Goal: Share content

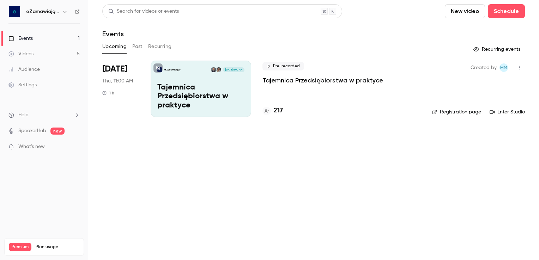
click at [274, 80] on p "Tajemnica Przedsiębiorstwa w praktyce" at bounding box center [323, 80] width 121 height 8
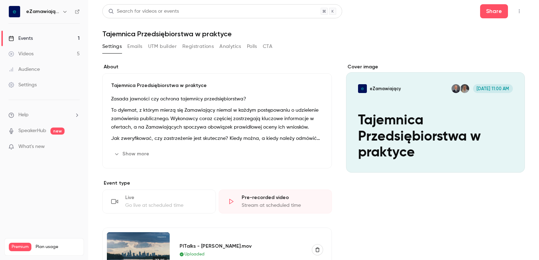
click at [194, 47] on button "Registrations" at bounding box center [197, 46] width 31 height 11
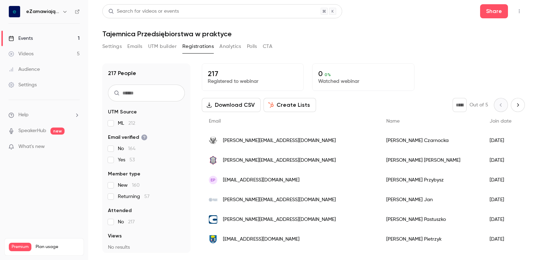
click at [30, 87] on div "Settings" at bounding box center [22, 85] width 28 height 7
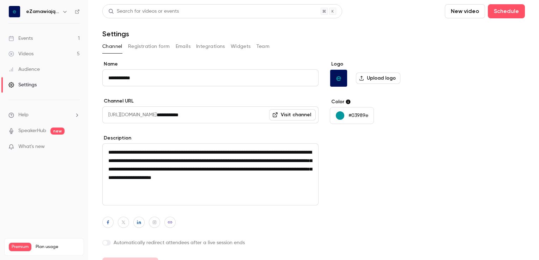
click at [152, 49] on button "Registration form" at bounding box center [149, 46] width 42 height 11
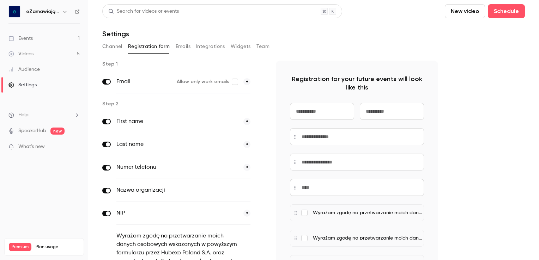
click at [116, 47] on button "Channel" at bounding box center [112, 46] width 20 height 11
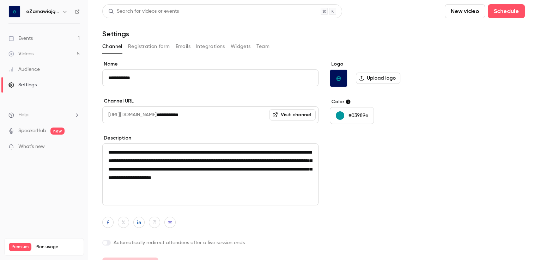
click at [36, 39] on link "Events 1" at bounding box center [44, 39] width 88 height 16
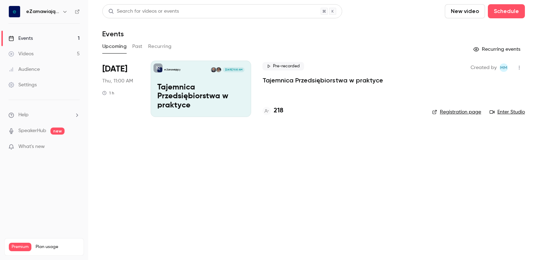
click at [282, 80] on p "Tajemnica Przedsiębiorstwa w praktyce" at bounding box center [323, 80] width 121 height 8
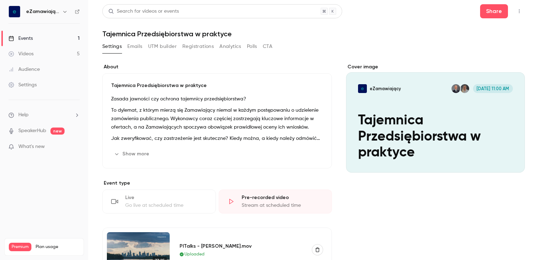
click at [198, 49] on button "Registrations" at bounding box center [197, 46] width 31 height 11
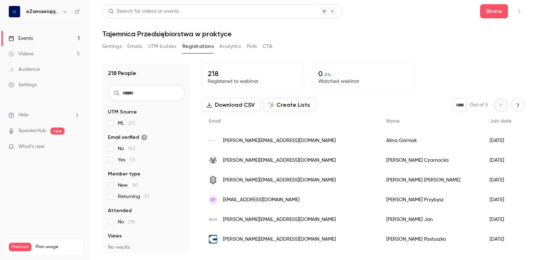
click at [119, 48] on button "Settings" at bounding box center [111, 46] width 19 height 11
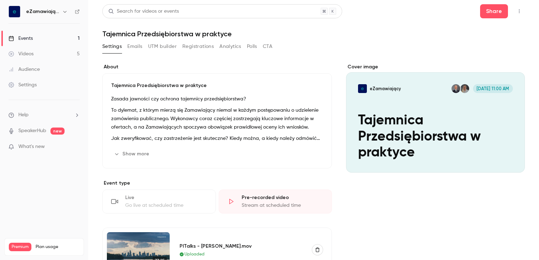
scroll to position [212, 0]
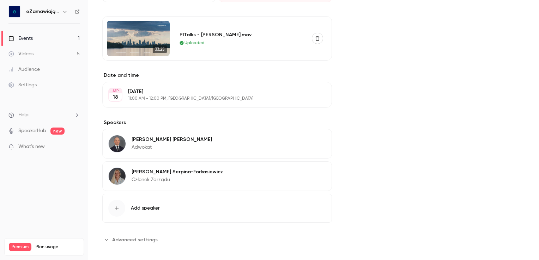
click at [143, 238] on span "Advanced settings" at bounding box center [135, 239] width 46 height 7
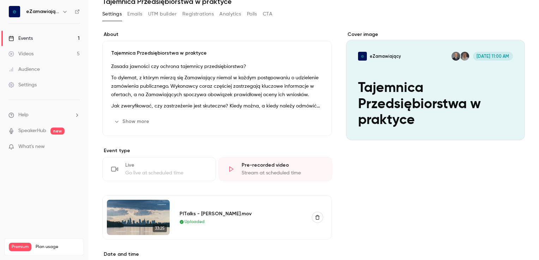
scroll to position [0, 0]
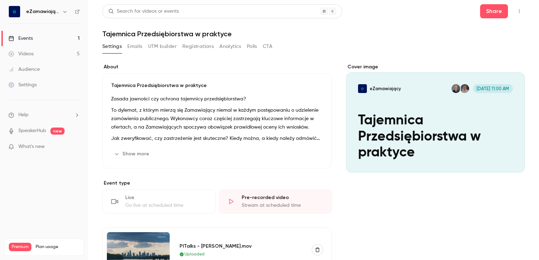
click at [196, 45] on button "Registrations" at bounding box center [197, 46] width 31 height 11
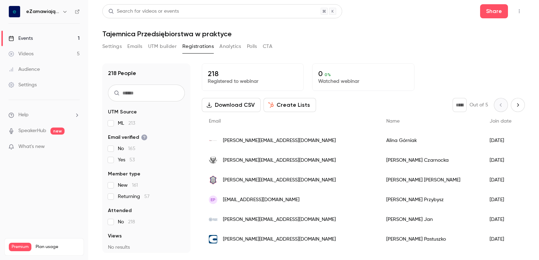
click at [135, 48] on button "Emails" at bounding box center [134, 46] width 15 height 11
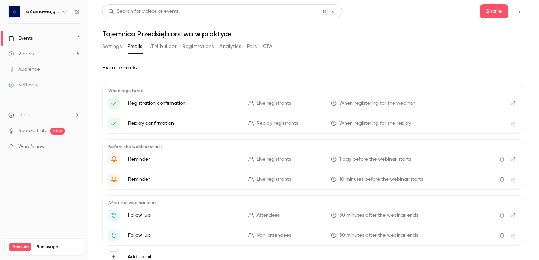
click at [35, 83] on div "Settings" at bounding box center [22, 85] width 28 height 7
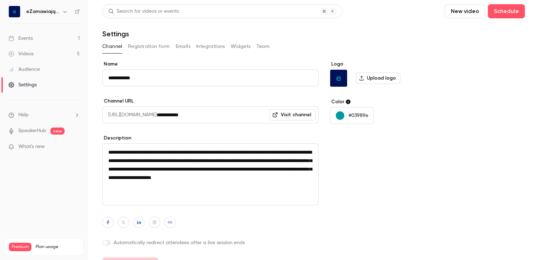
click at [41, 36] on link "Events 1" at bounding box center [44, 39] width 88 height 16
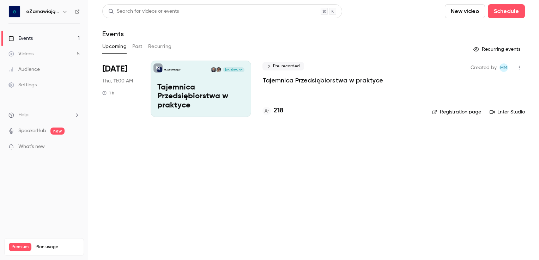
click at [34, 82] on div "Settings" at bounding box center [22, 85] width 28 height 7
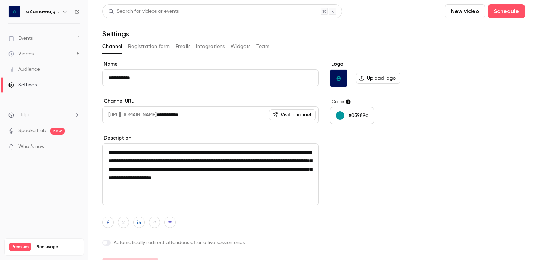
click at [152, 48] on button "Registration form" at bounding box center [149, 46] width 42 height 11
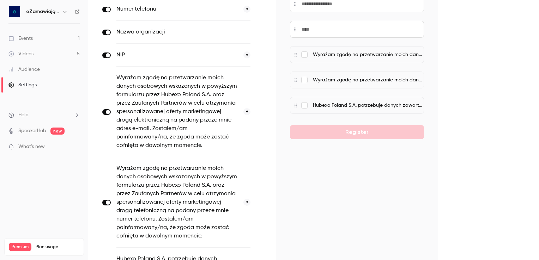
scroll to position [212, 0]
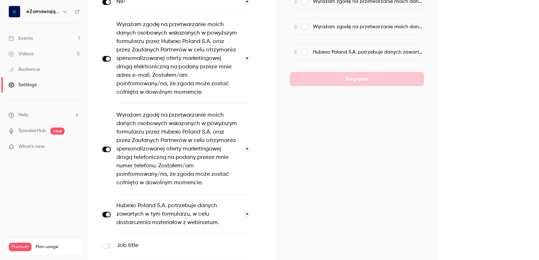
click at [164, 129] on label "Wyrażam zgodę na przetwarzanie moich danych osobowych wskazanych w powyższym fo…" at bounding box center [176, 149] width 121 height 76
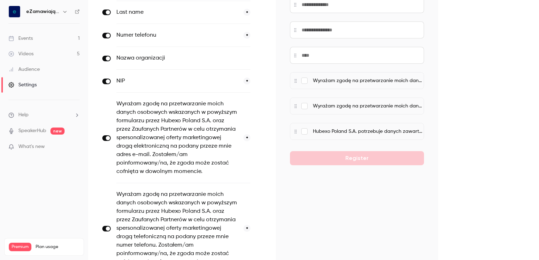
scroll to position [0, 0]
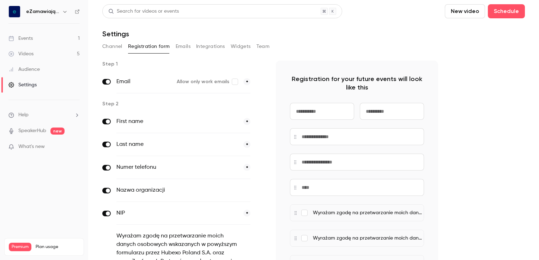
click at [36, 36] on link "Events 1" at bounding box center [44, 39] width 88 height 16
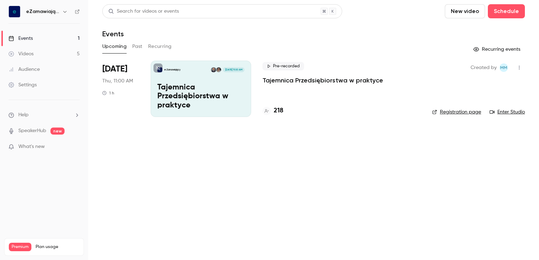
click at [292, 77] on p "Tajemnica Przedsiębiorstwa w praktyce" at bounding box center [323, 80] width 121 height 8
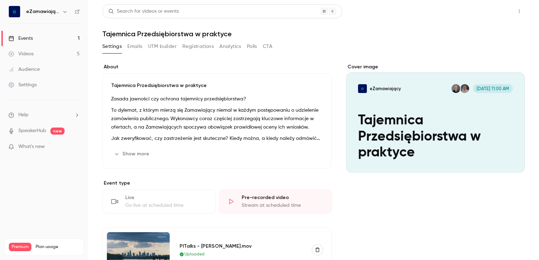
click at [483, 8] on button "Share" at bounding box center [494, 11] width 28 height 14
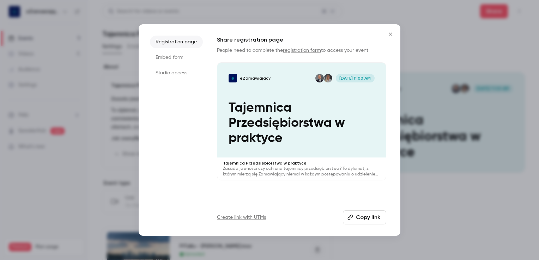
click at [364, 217] on button "Copy link" at bounding box center [364, 218] width 43 height 14
click at [391, 35] on icon "Close" at bounding box center [391, 34] width 8 height 6
